Goal: Task Accomplishment & Management: Use online tool/utility

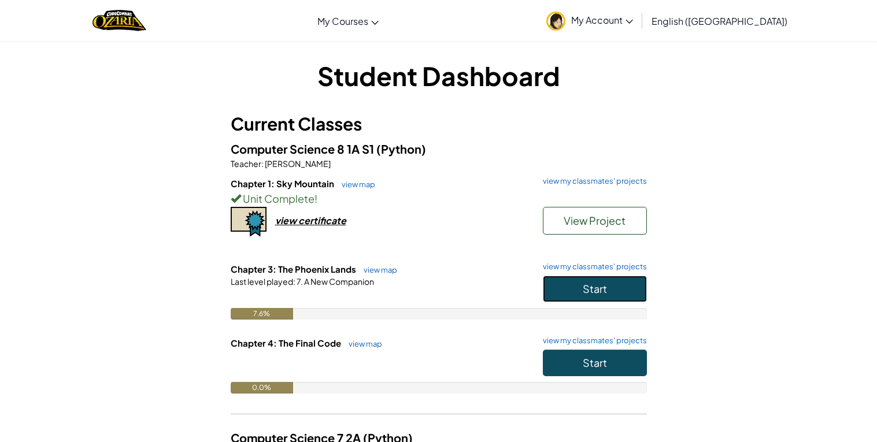
click at [581, 291] on button "Start" at bounding box center [595, 289] width 104 height 27
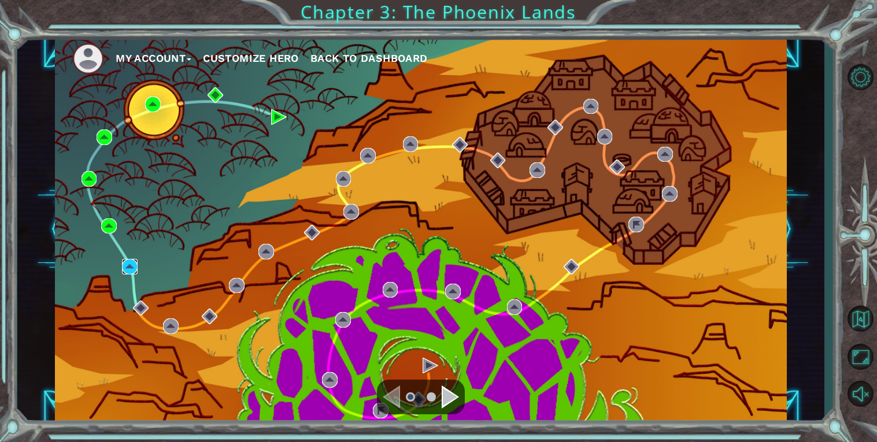
click at [134, 259] on img at bounding box center [130, 267] width 16 height 16
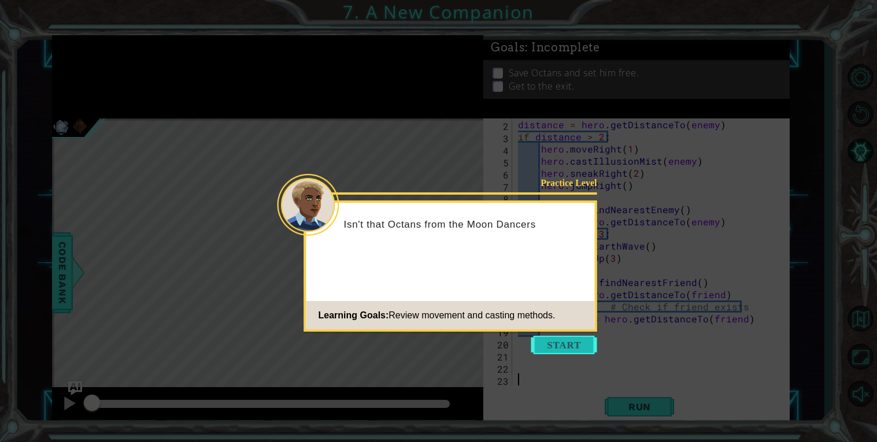
click at [545, 343] on button "Start" at bounding box center [564, 345] width 66 height 18
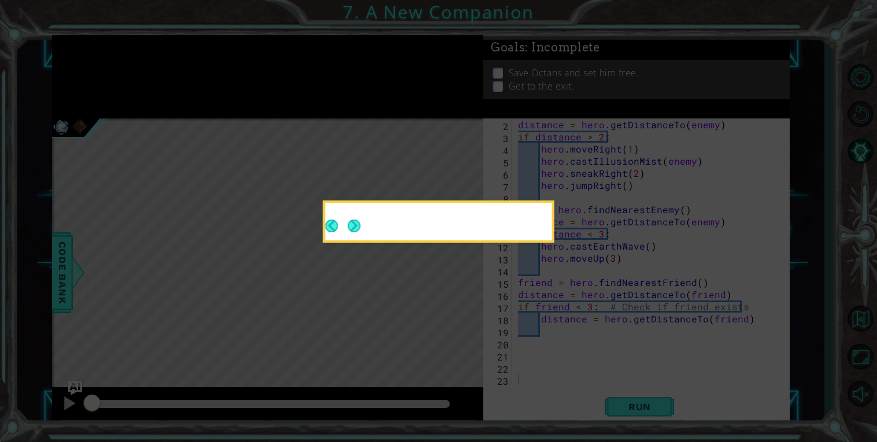
scroll to position [11, 0]
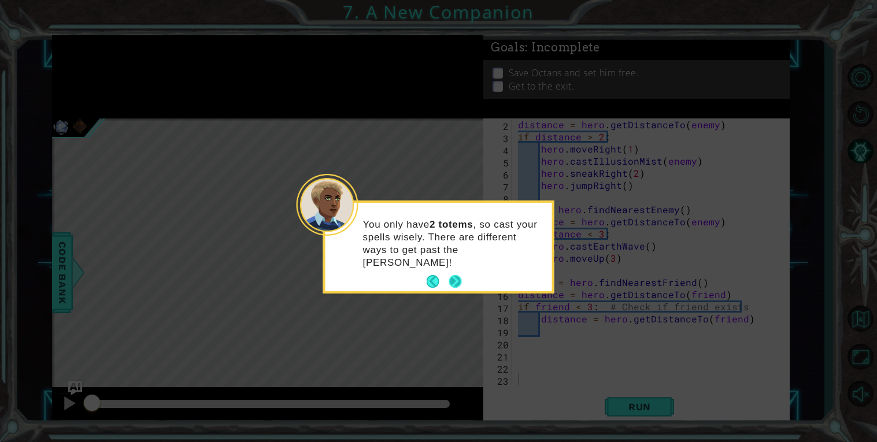
click at [454, 275] on button "Next" at bounding box center [454, 281] width 13 height 13
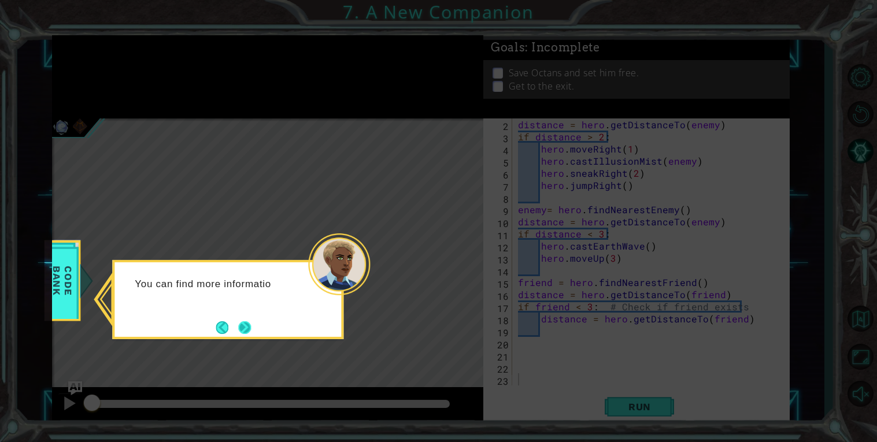
click at [248, 331] on button "Next" at bounding box center [244, 327] width 13 height 13
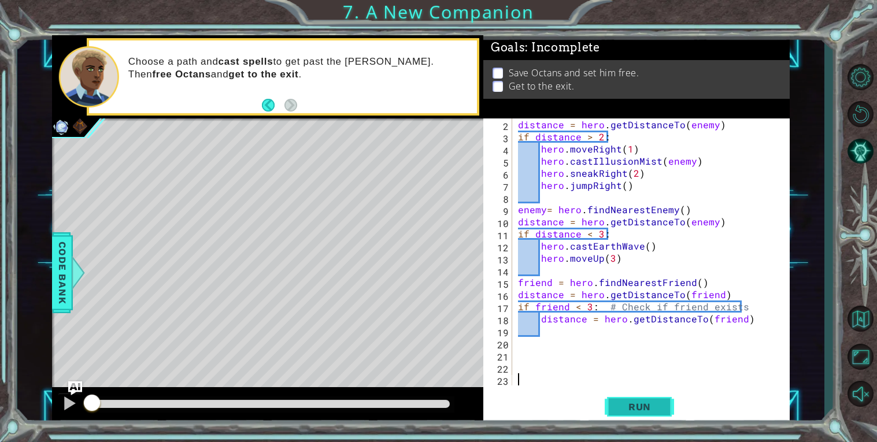
click at [609, 403] on button "Run" at bounding box center [638, 406] width 69 height 31
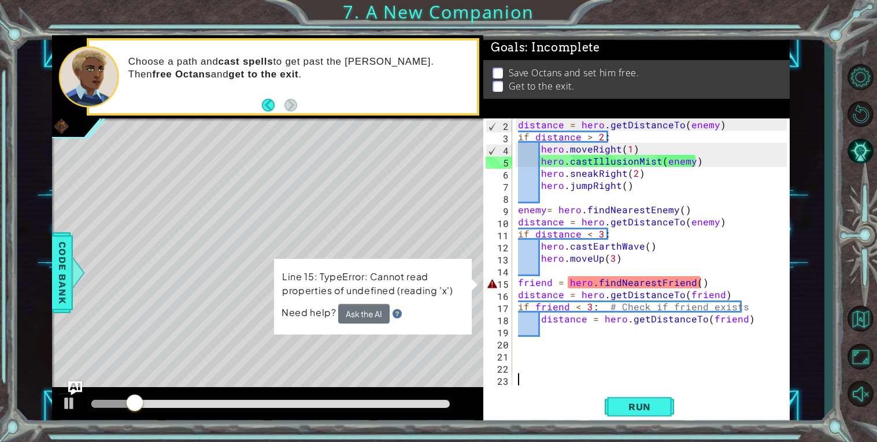
click at [710, 284] on div "distance = hero . getDistanceTo ( enemy ) if distance > 2 : hero . moveRight ( …" at bounding box center [653, 263] width 277 height 291
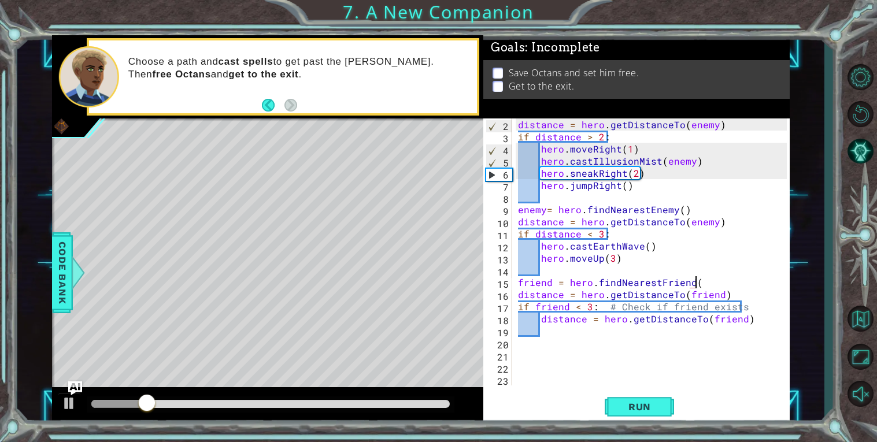
type textarea "friend = hero.findNearestFriend()"
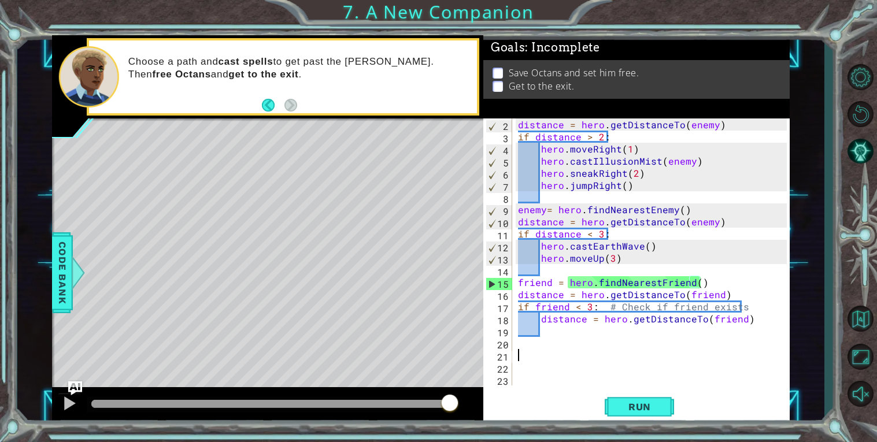
click at [568, 353] on div "distance = hero . getDistanceTo ( enemy ) if distance > 2 : hero . moveRight ( …" at bounding box center [653, 263] width 277 height 291
